Goal: Task Accomplishment & Management: Use online tool/utility

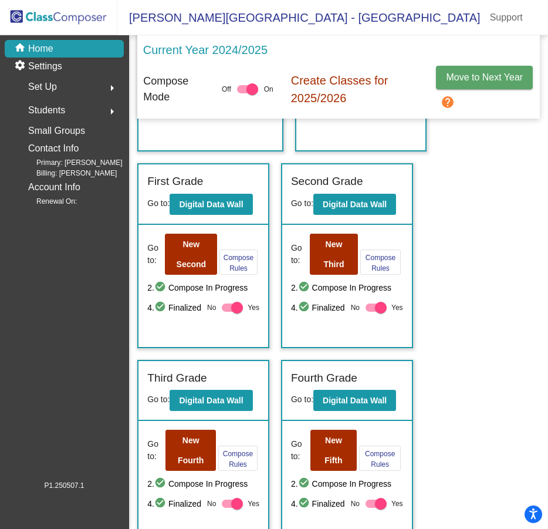
scroll to position [176, 0]
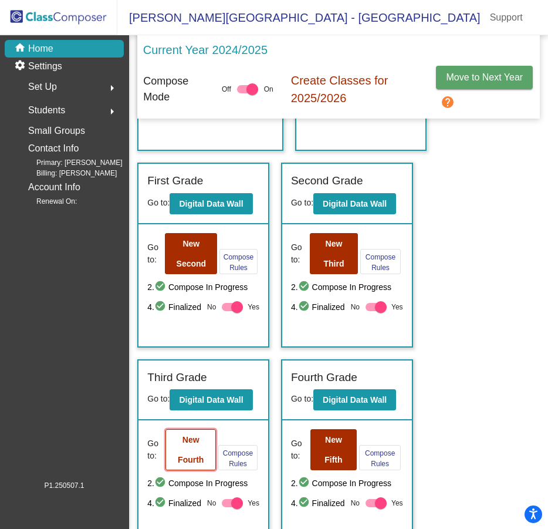
click at [189, 444] on b "New Fourth" at bounding box center [191, 449] width 26 height 29
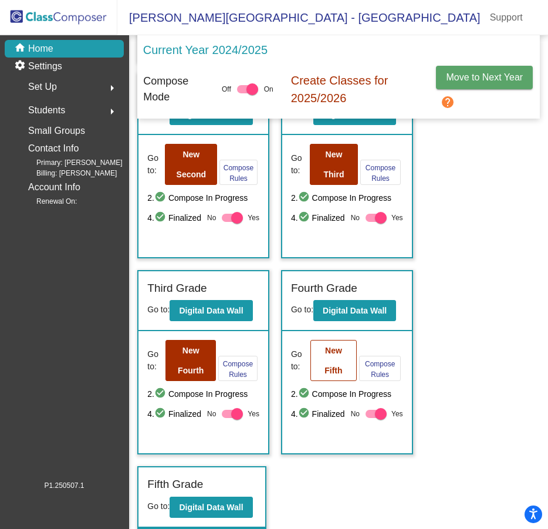
scroll to position [6, 0]
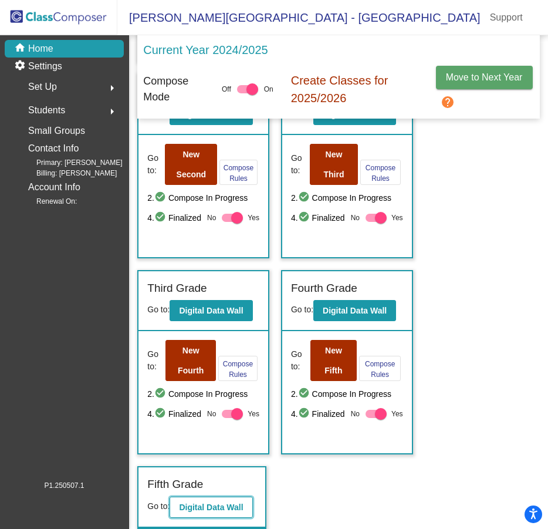
click at [204, 507] on b "Digital Data Wall" at bounding box center [211, 506] width 64 height 9
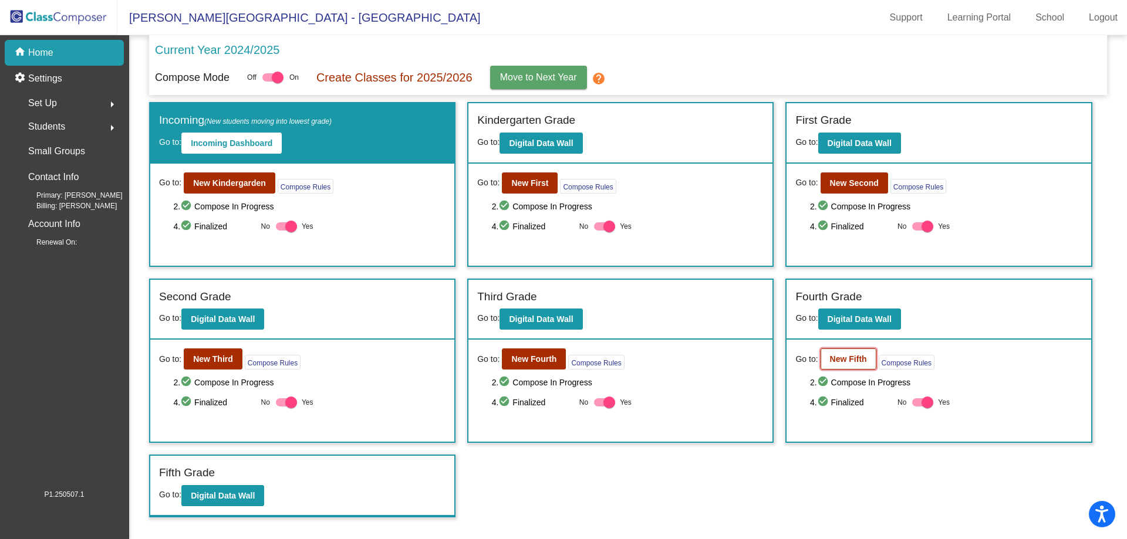
click at [548, 356] on b "New Fifth" at bounding box center [848, 359] width 37 height 9
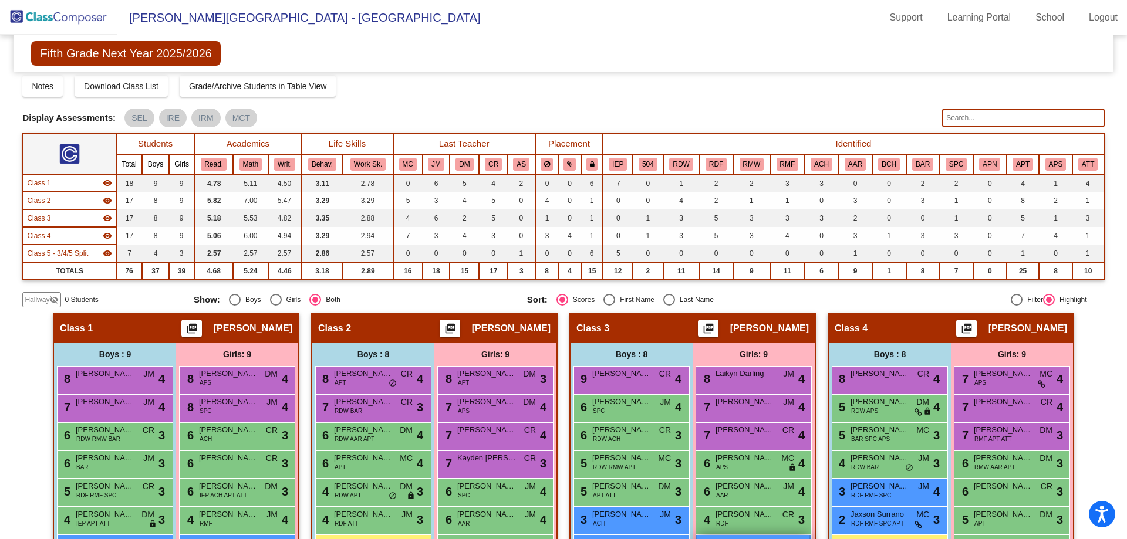
scroll to position [176, 0]
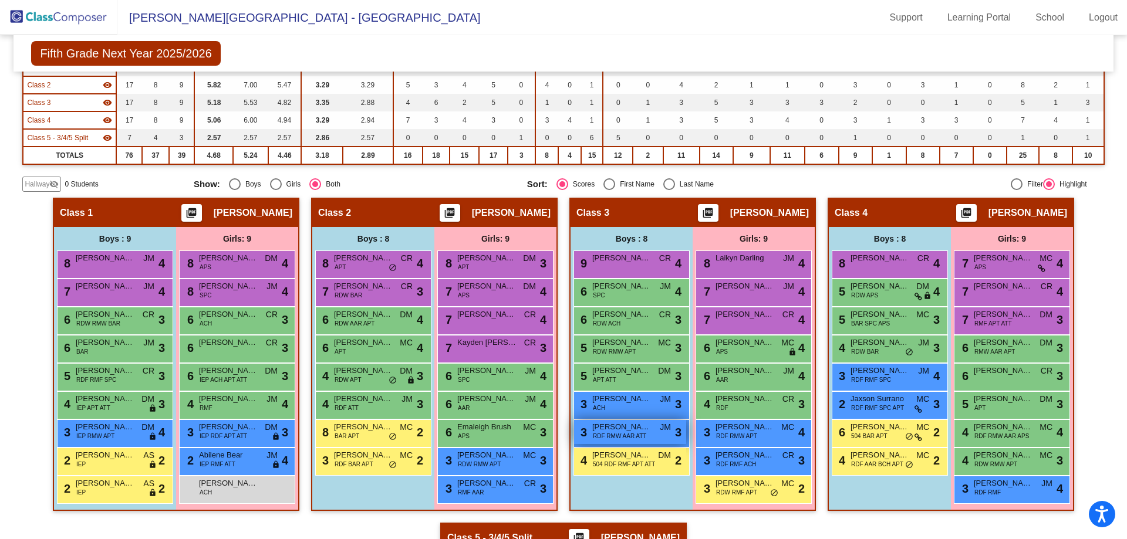
drag, startPoint x: 603, startPoint y: 437, endPoint x: 603, endPoint y: 430, distance: 7.0
drag, startPoint x: 603, startPoint y: 430, endPoint x: 19, endPoint y: 471, distance: 586.1
click at [19, 471] on mat-sidenav-content "Fifth Grade Next Year 2025/2026 Edit Composition Off On Incoming Digital Data W…" at bounding box center [563, 287] width 1127 height 504
click at [81, 302] on div "7 [PERSON_NAME] lock do_not_disturb_alt 4" at bounding box center [114, 291] width 112 height 24
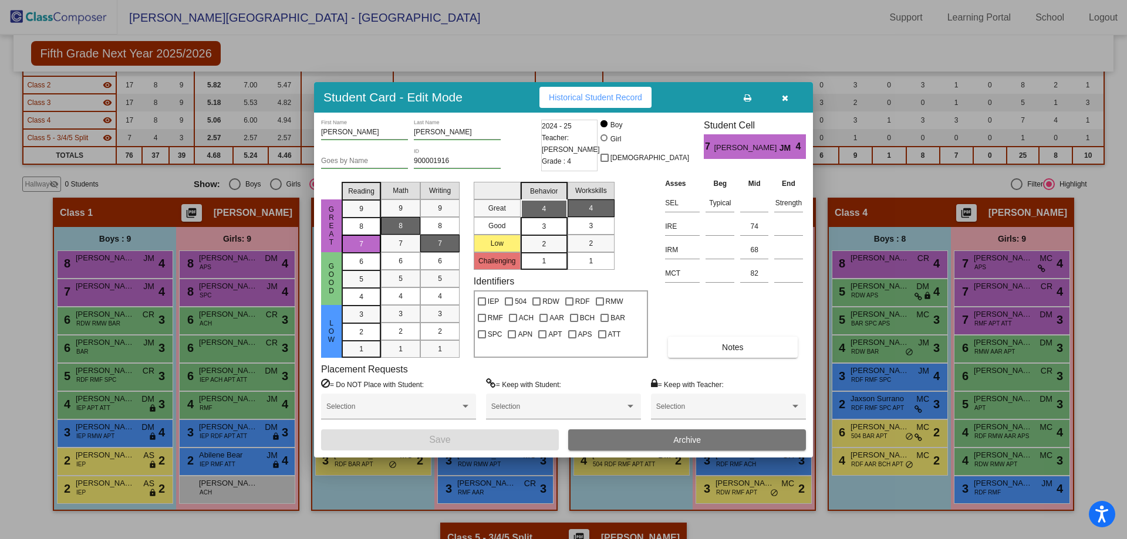
click at [548, 101] on icon "button" at bounding box center [785, 98] width 6 height 8
